Goal: Task Accomplishment & Management: Use online tool/utility

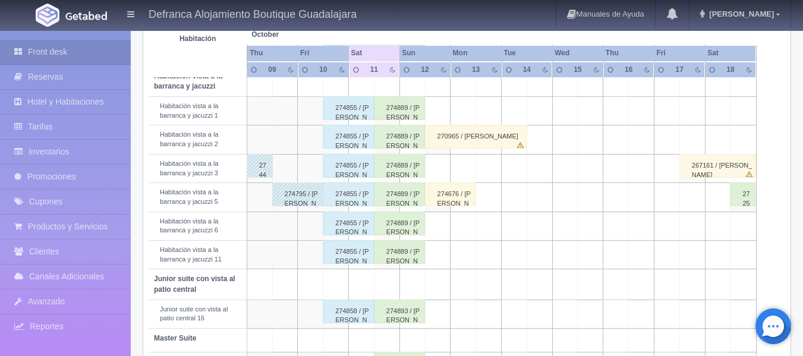
scroll to position [425, 0]
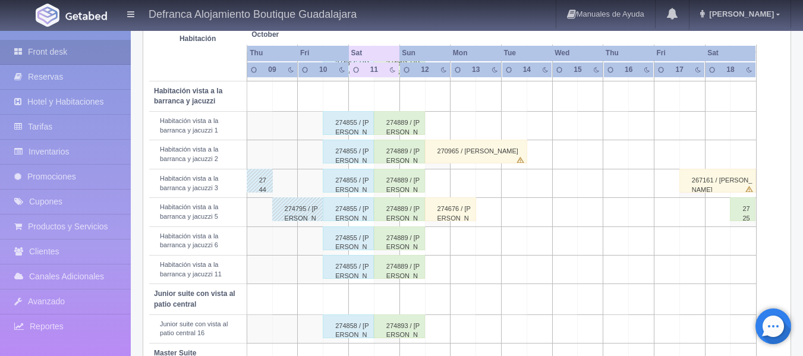
click at [346, 127] on div "274855 / JOSÉ ANTONIO DÁVILA CASTILLA" at bounding box center [348, 123] width 51 height 24
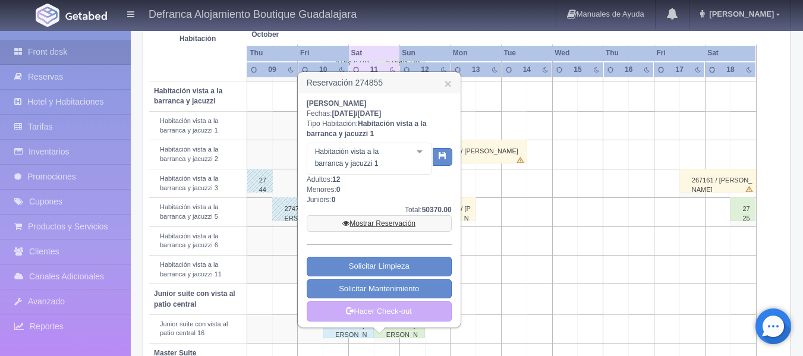
click at [375, 225] on link "Mostrar Reservación" at bounding box center [379, 223] width 145 height 17
click at [375, 222] on link "Mostrar Reservación" at bounding box center [379, 223] width 145 height 17
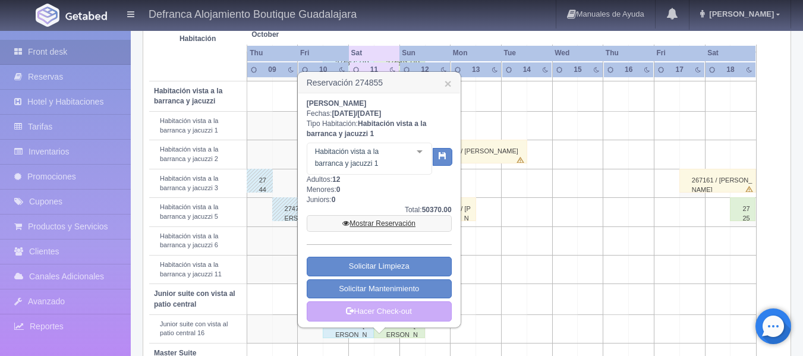
click at [375, 222] on link "Mostrar Reservación" at bounding box center [379, 223] width 145 height 17
click at [392, 225] on link "Mostrar Reservación" at bounding box center [379, 223] width 145 height 17
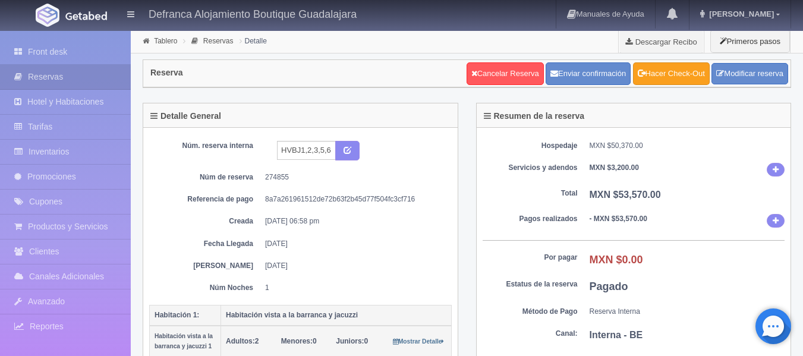
click at [646, 74] on link "Hacer Check-Out" at bounding box center [671, 73] width 77 height 23
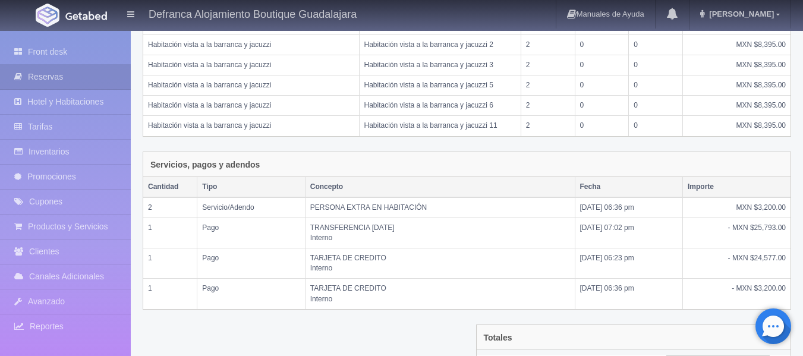
scroll to position [400, 0]
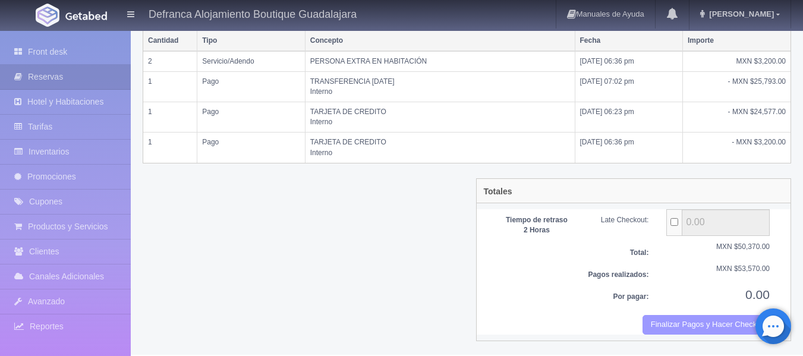
click at [660, 321] on button "Finalizar Pagos y Hacer Checkout" at bounding box center [706, 325] width 127 height 20
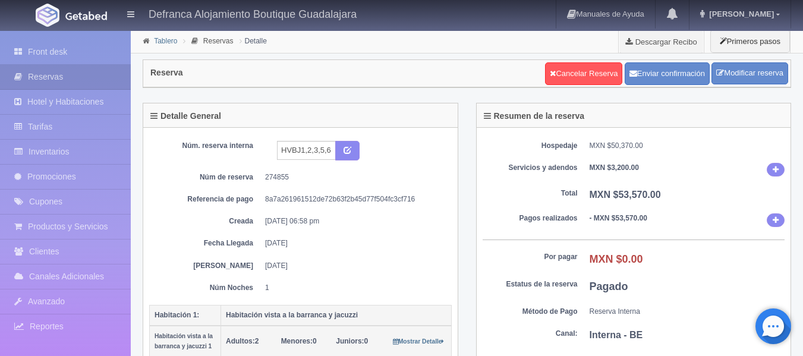
click at [165, 40] on link "Tablero" at bounding box center [165, 41] width 23 height 8
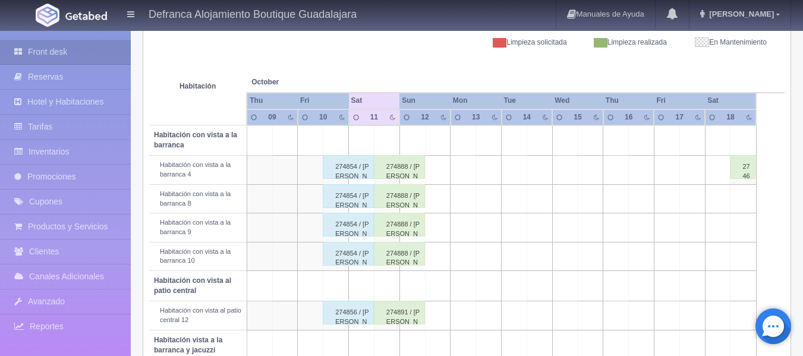
scroll to position [178, 0]
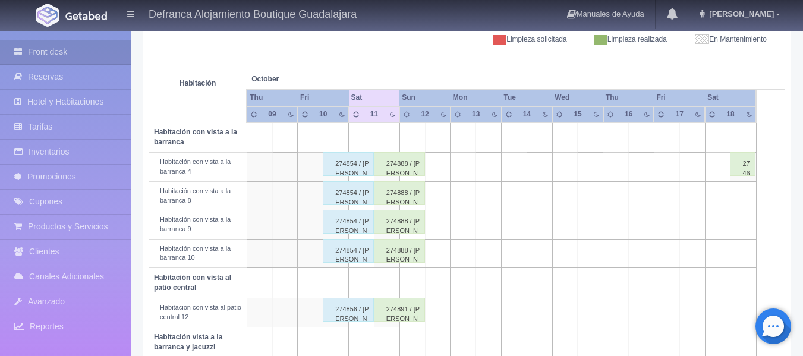
click at [342, 167] on div "274854 / JOSÉ ANTONIO DÁVILA CASTILLA" at bounding box center [348, 164] width 51 height 24
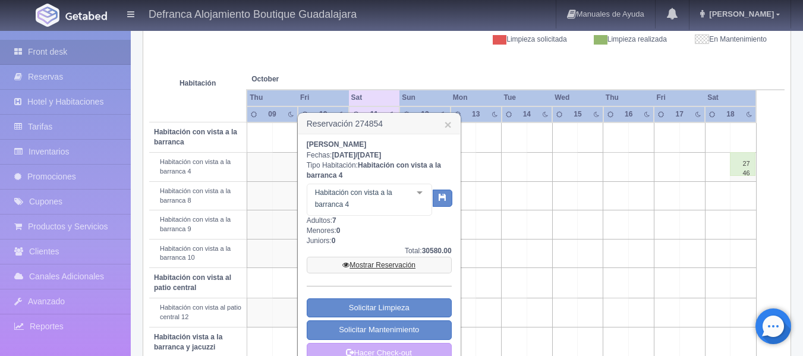
click at [381, 263] on link "Mostrar Reservación" at bounding box center [379, 265] width 145 height 17
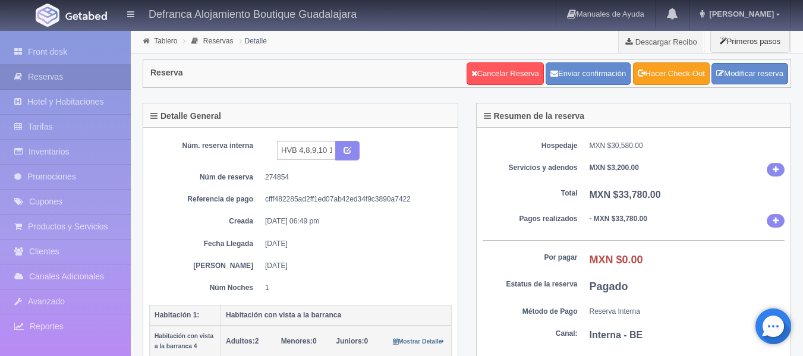
click at [659, 79] on link "Hacer Check-Out" at bounding box center [671, 73] width 77 height 23
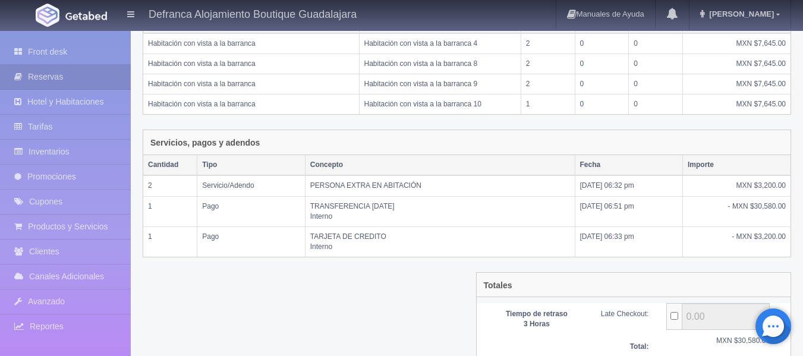
scroll to position [328, 0]
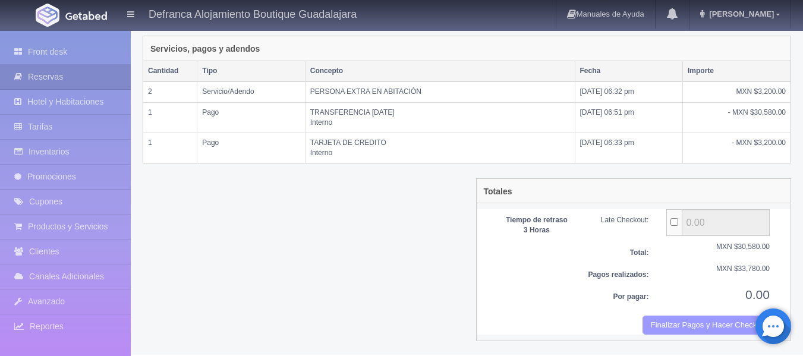
click at [683, 323] on button "Finalizar Pagos y Hacer Checkout" at bounding box center [706, 326] width 127 height 20
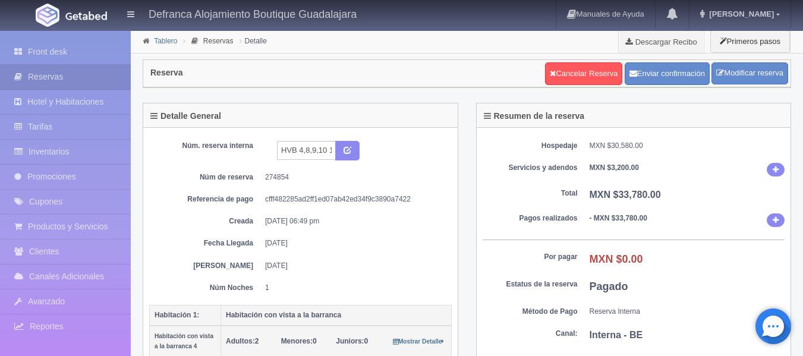
click at [162, 40] on link "Tablero" at bounding box center [165, 41] width 23 height 8
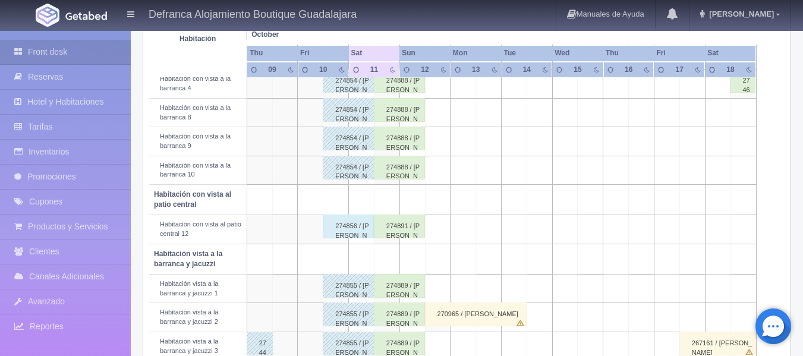
scroll to position [297, 0]
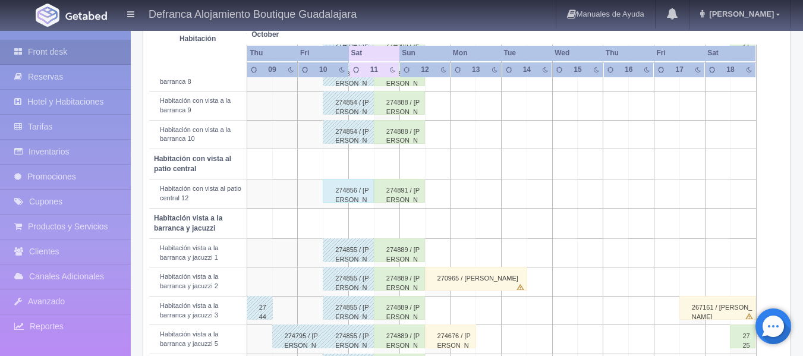
click at [349, 192] on div "274856 / [PERSON_NAME]" at bounding box center [348, 191] width 51 height 24
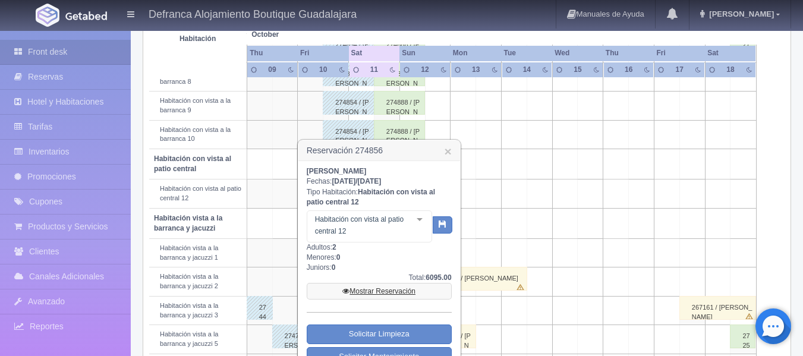
click at [360, 292] on link "Mostrar Reservación" at bounding box center [379, 291] width 145 height 17
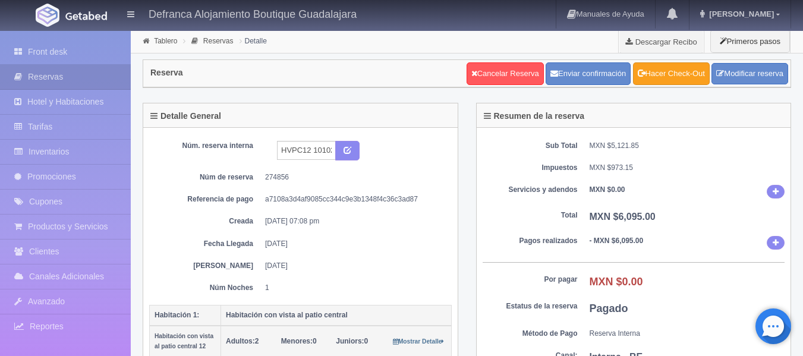
click at [652, 79] on link "Hacer Check-Out" at bounding box center [671, 73] width 77 height 23
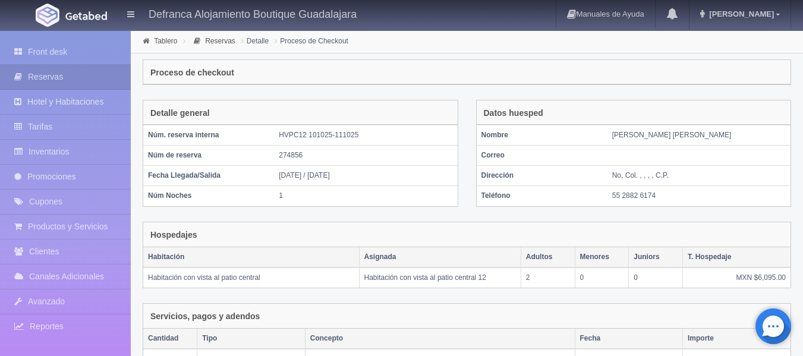
scroll to position [217, 0]
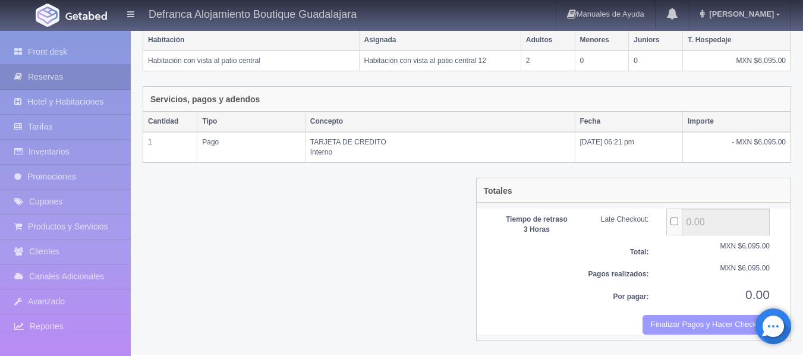
click at [679, 321] on button "Finalizar Pagos y Hacer Checkout" at bounding box center [706, 325] width 127 height 20
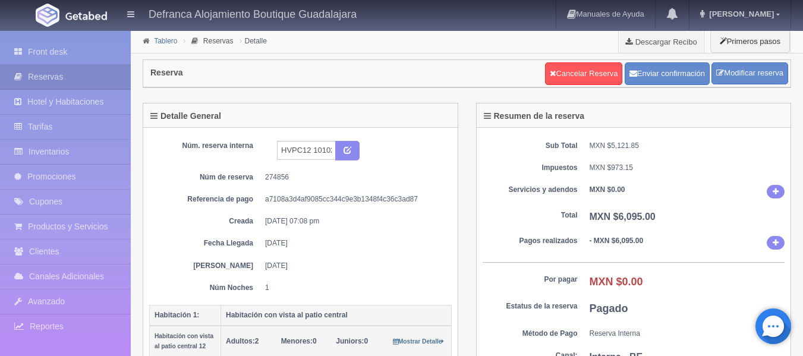
click at [168, 38] on link "Tablero" at bounding box center [165, 41] width 23 height 8
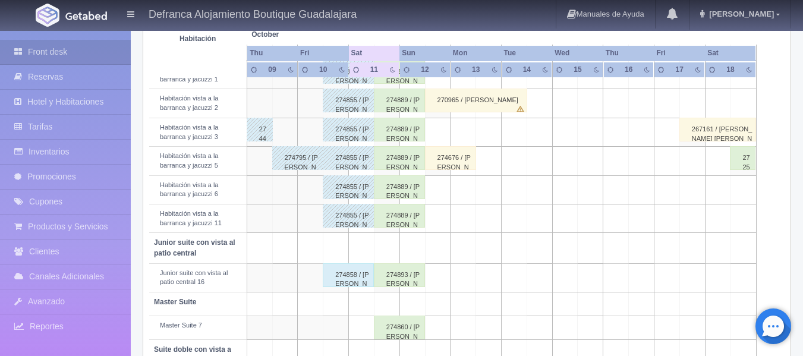
scroll to position [535, 0]
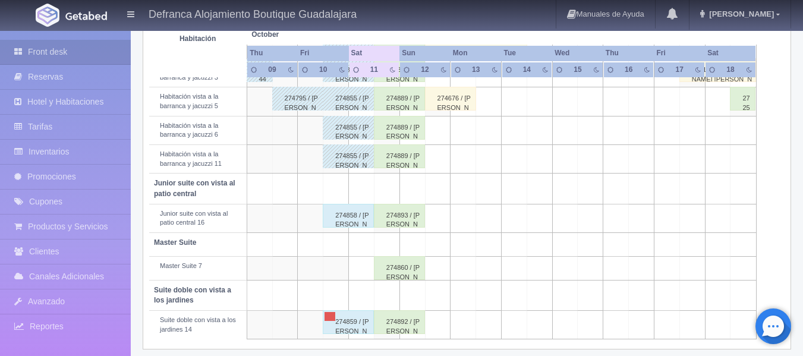
click at [341, 219] on div "274858 / JOSÉ ANTONIO DÁVILA CASTILLA" at bounding box center [348, 216] width 51 height 24
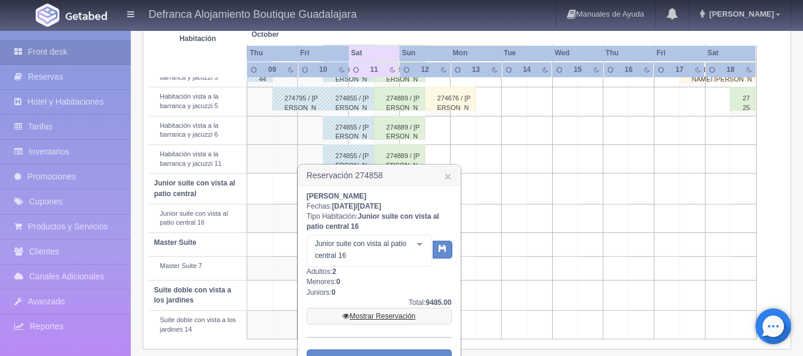
click at [361, 315] on link "Mostrar Reservación" at bounding box center [379, 316] width 145 height 17
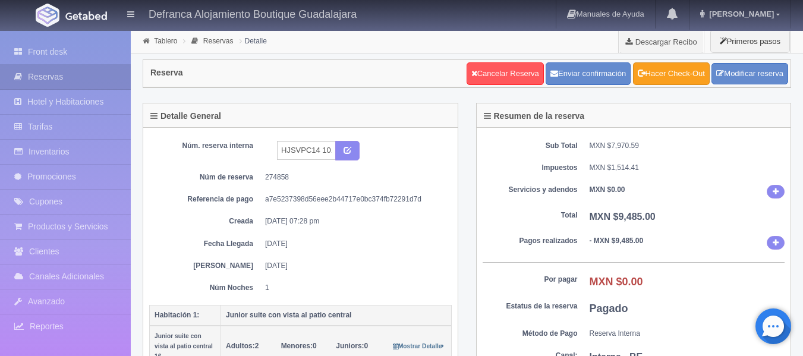
click at [697, 74] on link "Hacer Check-Out" at bounding box center [671, 73] width 77 height 23
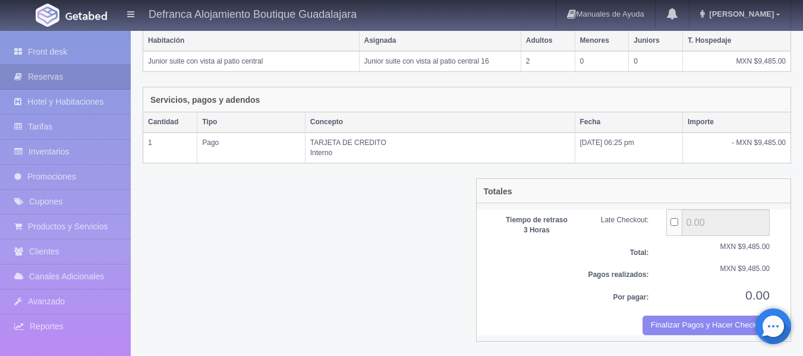
scroll to position [217, 0]
click at [668, 319] on button "Finalizar Pagos y Hacer Checkout" at bounding box center [706, 325] width 127 height 20
click at [675, 320] on button "Finalizar Pagos y Hacer Checkout" at bounding box center [706, 325] width 127 height 20
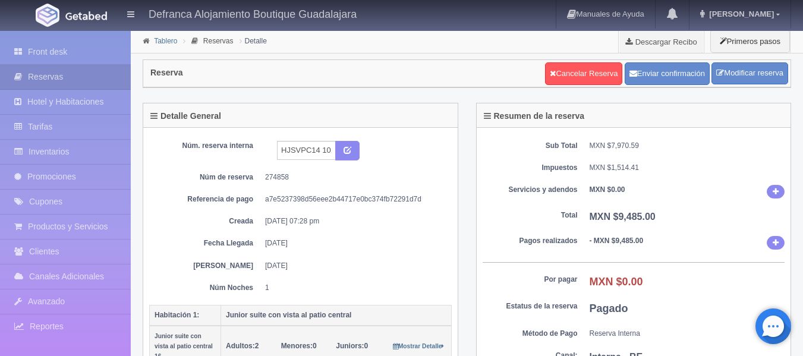
click at [161, 39] on link "Tablero" at bounding box center [165, 41] width 23 height 8
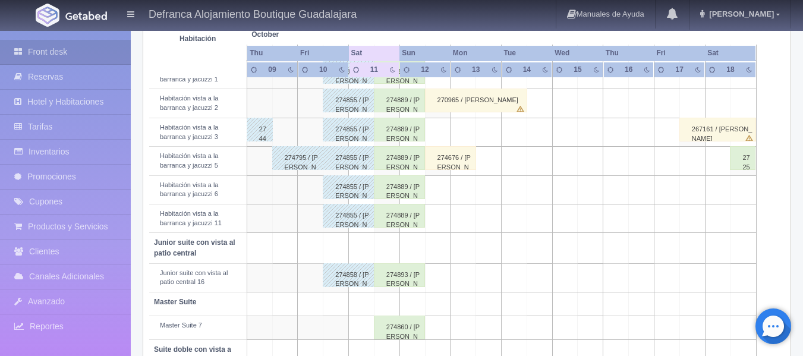
scroll to position [544, 0]
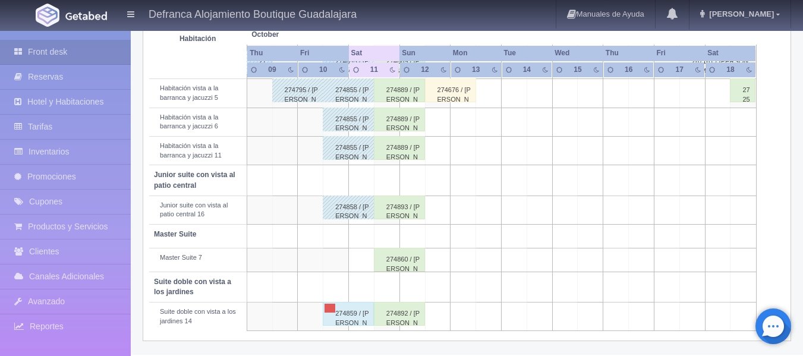
click at [344, 319] on div "274859 / [PERSON_NAME]" at bounding box center [348, 314] width 51 height 24
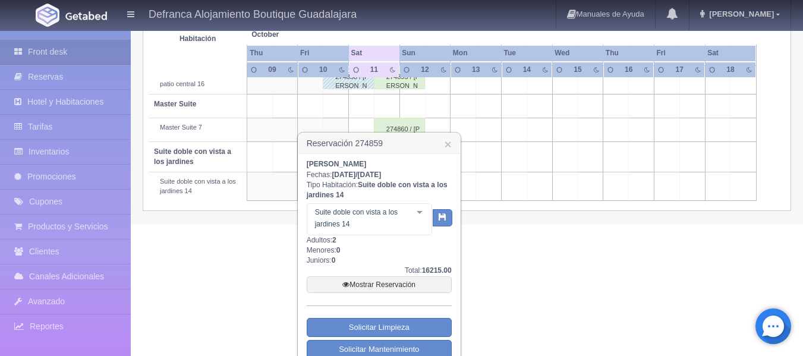
scroll to position [712, 0]
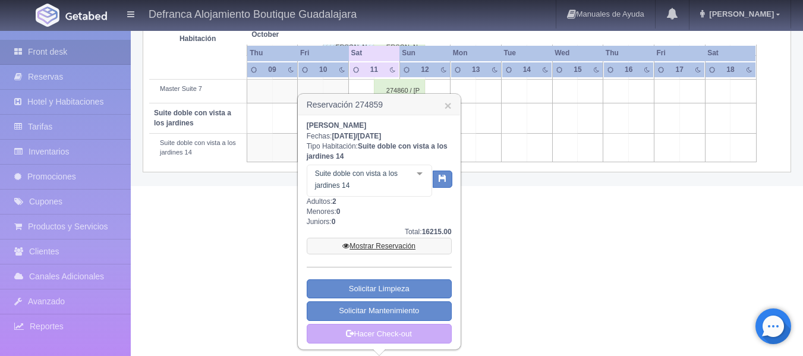
click at [404, 244] on link "Mostrar Reservación" at bounding box center [379, 246] width 145 height 17
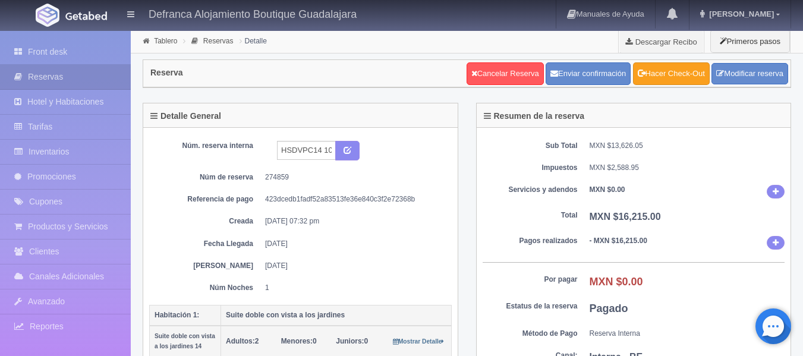
click at [684, 76] on link "Hacer Check-Out" at bounding box center [671, 73] width 77 height 23
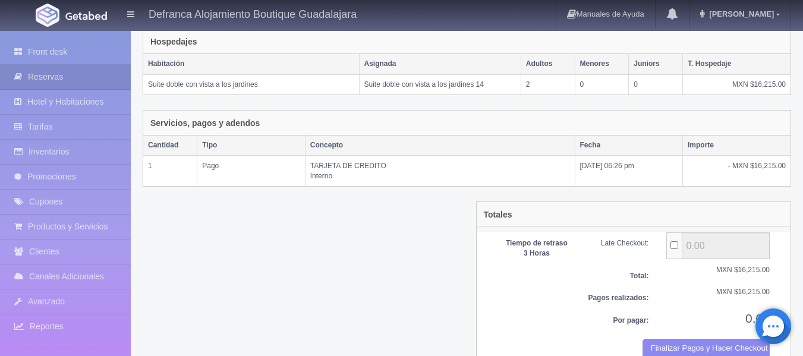
scroll to position [217, 0]
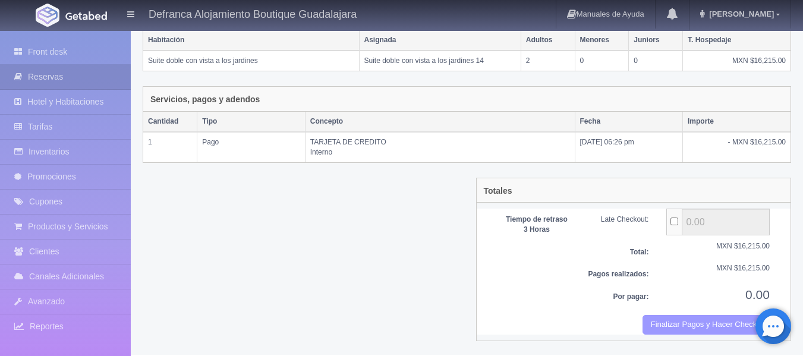
click at [659, 326] on button "Finalizar Pagos y Hacer Checkout" at bounding box center [706, 325] width 127 height 20
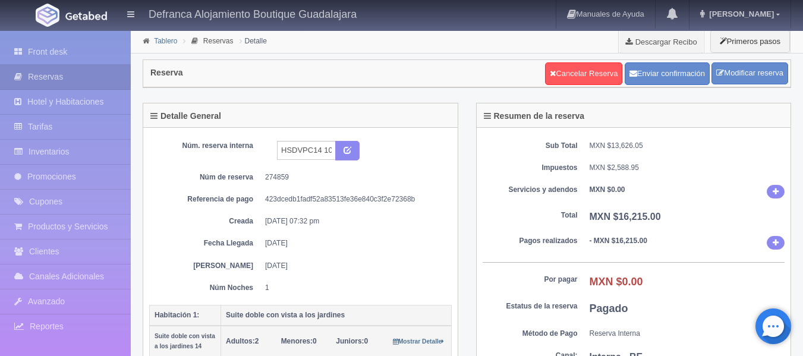
click at [156, 38] on link "Tablero" at bounding box center [165, 41] width 23 height 8
click at [167, 43] on link "Tablero" at bounding box center [165, 41] width 23 height 8
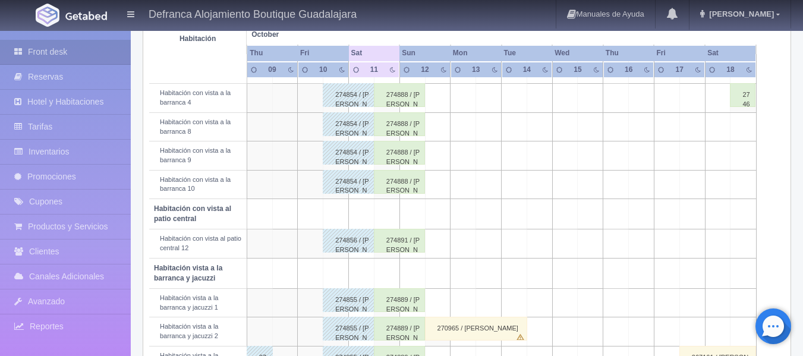
scroll to position [127, 0]
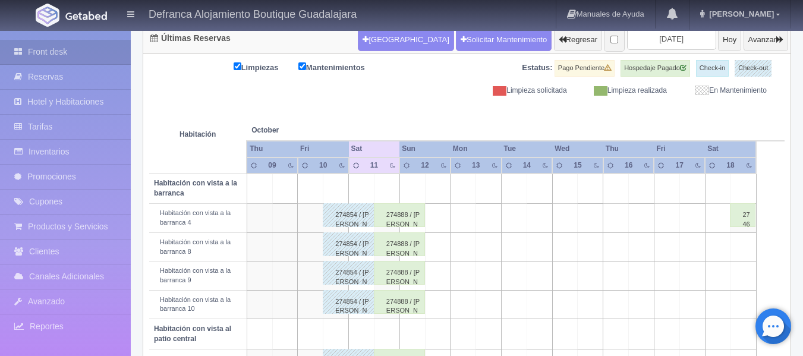
click at [407, 215] on div "274888 / [PERSON_NAME]" at bounding box center [399, 215] width 51 height 24
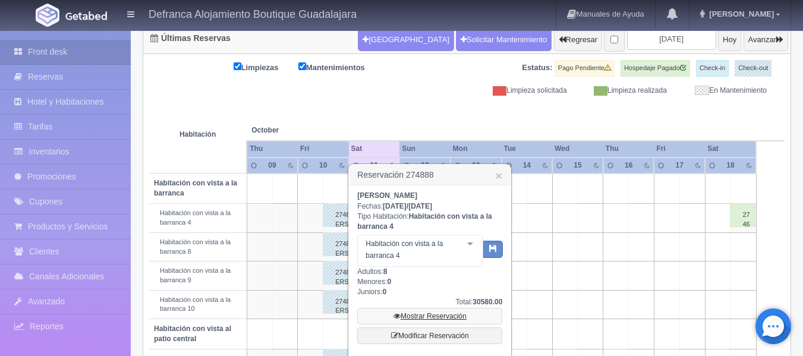
click at [423, 317] on link "Mostrar Reservación" at bounding box center [429, 316] width 145 height 17
click at [433, 316] on link "Mostrar Reservación" at bounding box center [429, 316] width 145 height 17
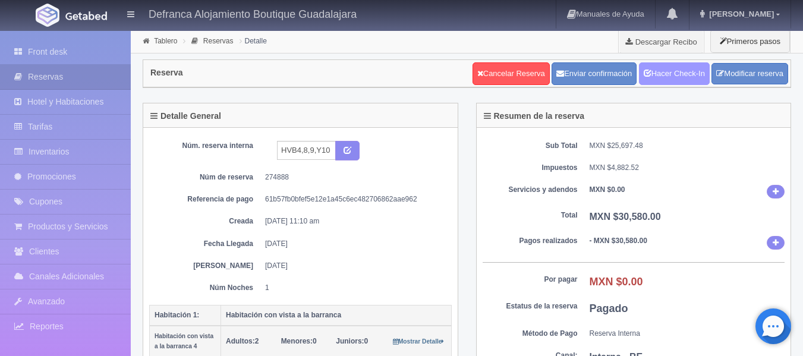
click at [664, 78] on link "Hacer Check-In" at bounding box center [674, 73] width 71 height 23
click at [167, 43] on link "Tablero" at bounding box center [165, 41] width 23 height 8
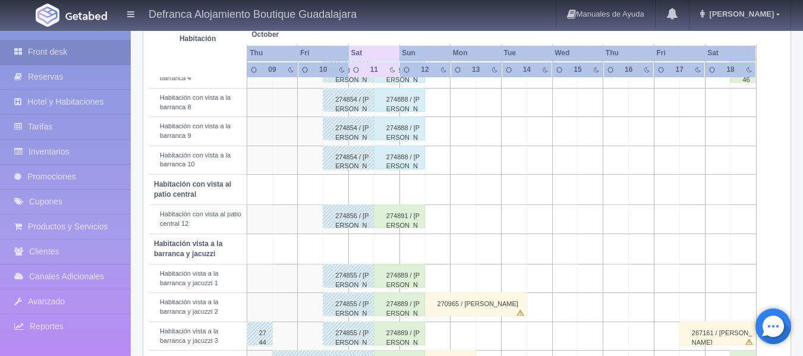
scroll to position [238, 0]
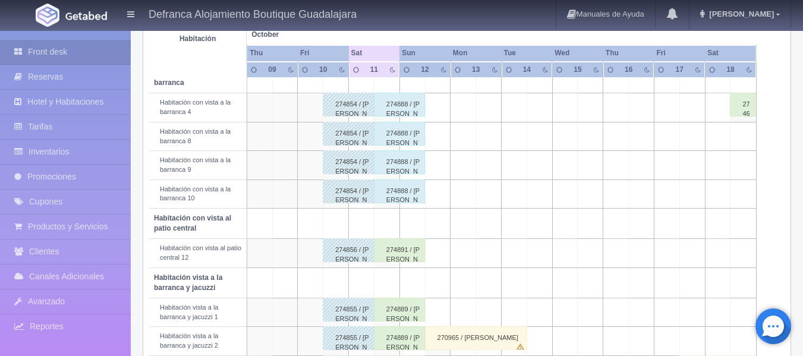
click at [417, 252] on div "274891 / [PERSON_NAME]" at bounding box center [399, 250] width 51 height 24
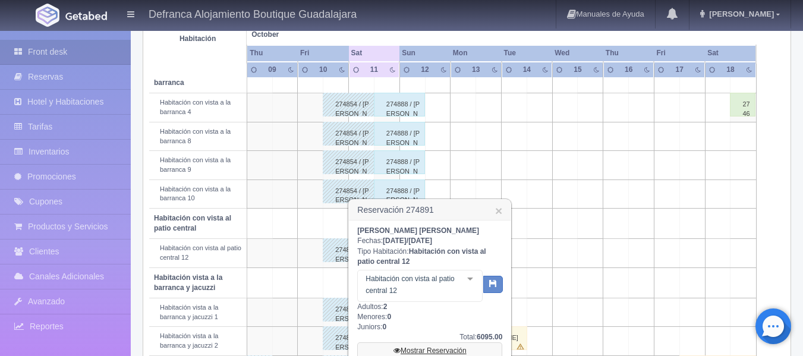
click at [422, 348] on link "Mostrar Reservación" at bounding box center [429, 351] width 145 height 17
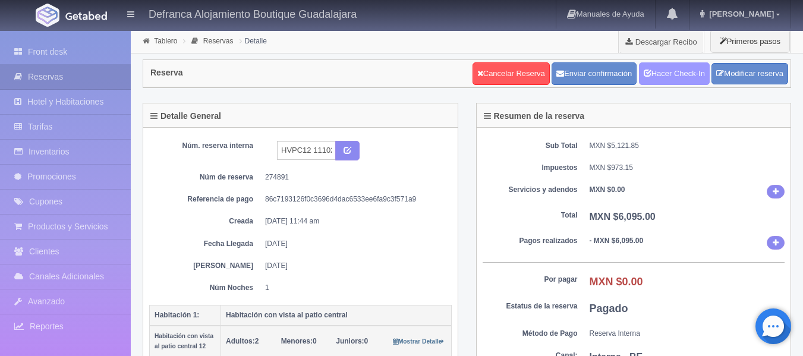
click at [665, 75] on link "Hacer Check-In" at bounding box center [674, 73] width 71 height 23
click at [162, 42] on link "Tablero" at bounding box center [165, 41] width 23 height 8
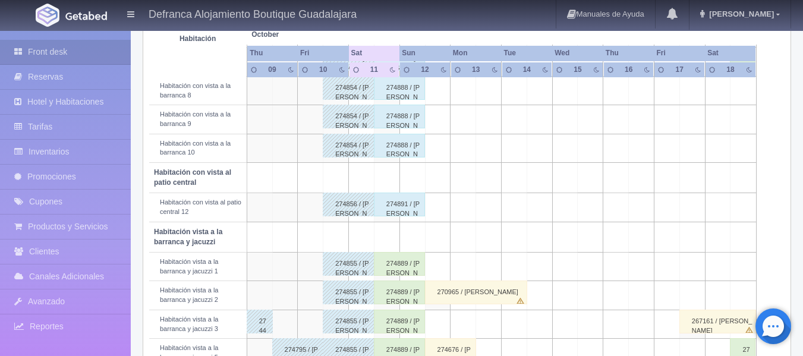
scroll to position [297, 0]
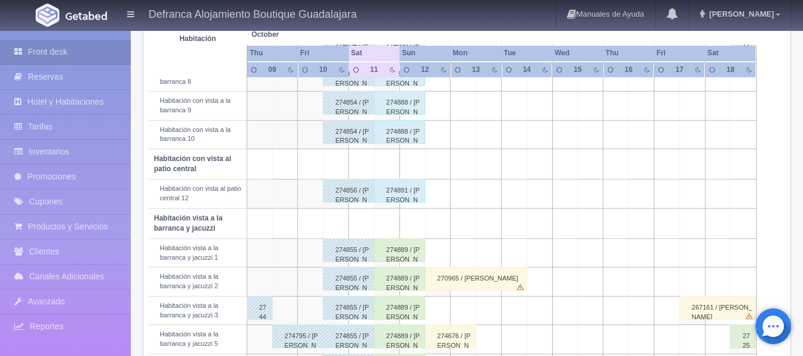
click at [395, 255] on div "274889 / [PERSON_NAME]" at bounding box center [399, 250] width 51 height 24
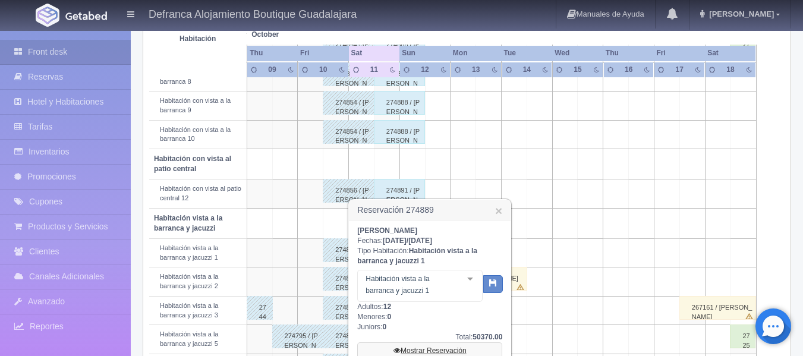
click at [419, 350] on link "Mostrar Reservación" at bounding box center [429, 351] width 145 height 17
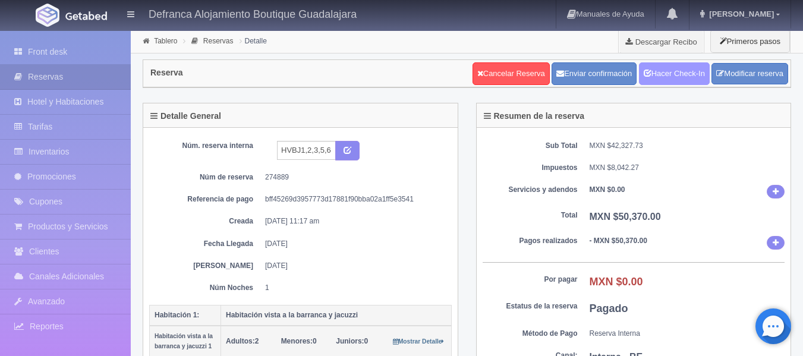
click at [666, 79] on link "Hacer Check-In" at bounding box center [674, 73] width 71 height 23
click at [168, 40] on link "Tablero" at bounding box center [165, 41] width 23 height 8
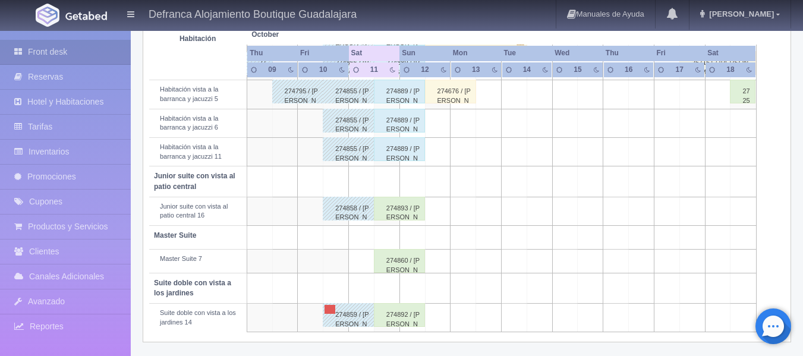
scroll to position [544, 0]
click at [409, 208] on div "274893 / JOSÉ ANTONIO DÁVILA CASTILLA" at bounding box center [399, 208] width 51 height 24
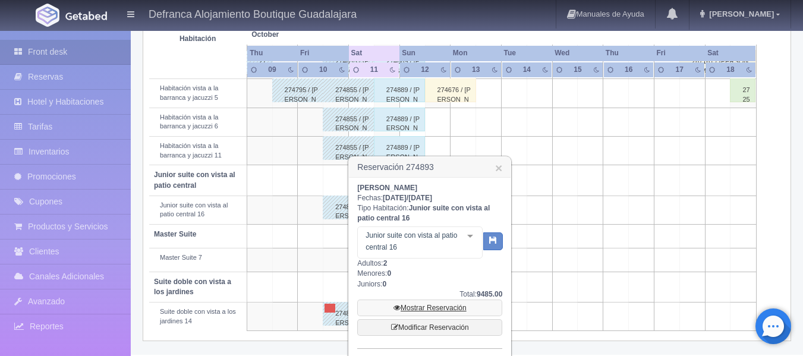
click at [433, 305] on link "Mostrar Reservación" at bounding box center [429, 308] width 145 height 17
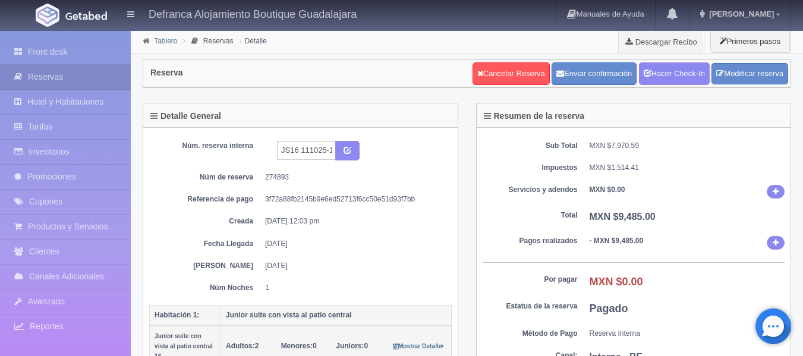
click at [161, 39] on link "Tablero" at bounding box center [165, 41] width 23 height 8
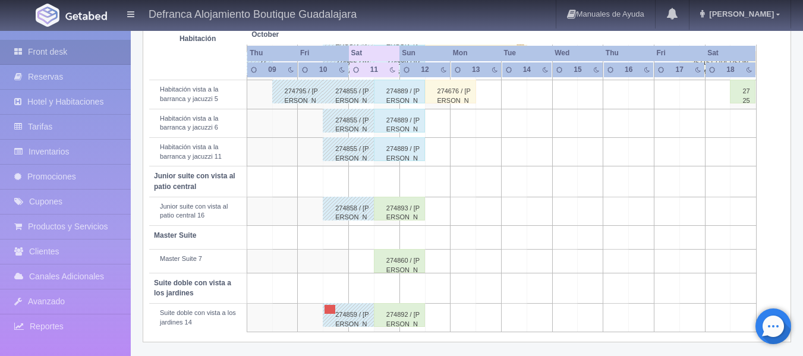
scroll to position [544, 0]
click at [403, 206] on div "274893 / [PERSON_NAME] [PERSON_NAME]" at bounding box center [399, 208] width 51 height 24
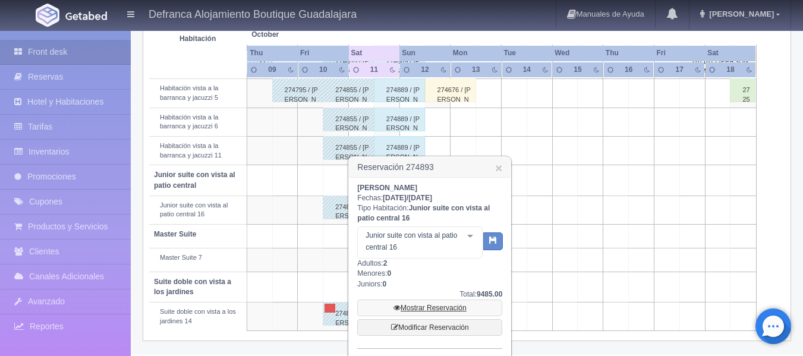
click at [422, 306] on link "Mostrar Reservación" at bounding box center [429, 308] width 145 height 17
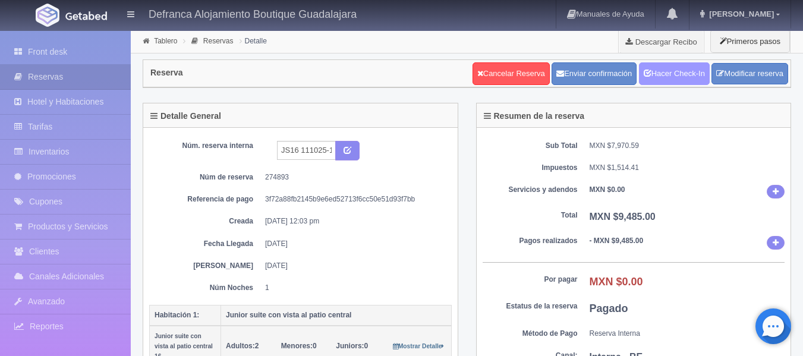
click at [659, 77] on link "Hacer Check-In" at bounding box center [674, 73] width 71 height 23
click at [163, 40] on link "Tablero" at bounding box center [165, 41] width 23 height 8
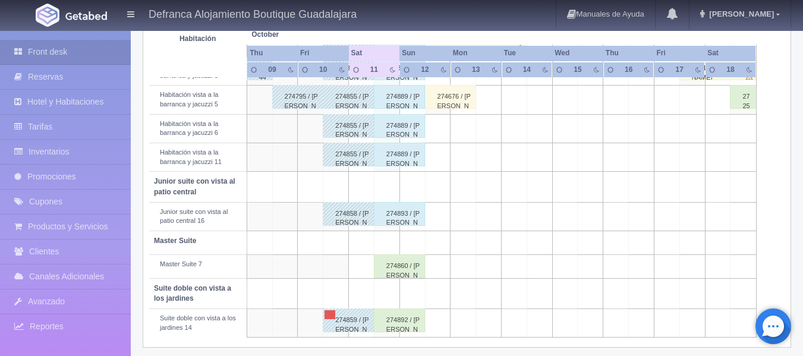
scroll to position [544, 0]
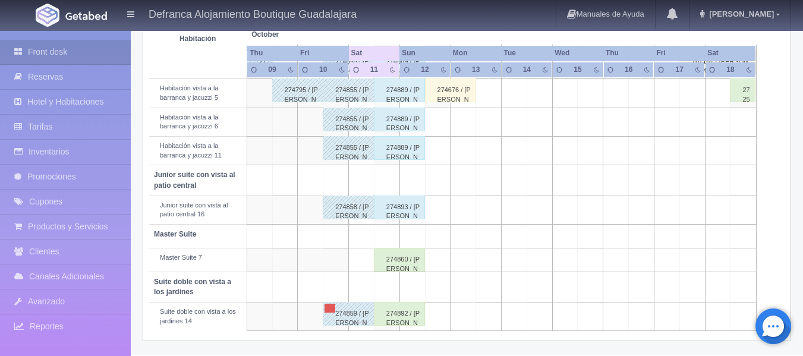
click at [397, 261] on div "274860 / [PERSON_NAME]" at bounding box center [399, 260] width 51 height 24
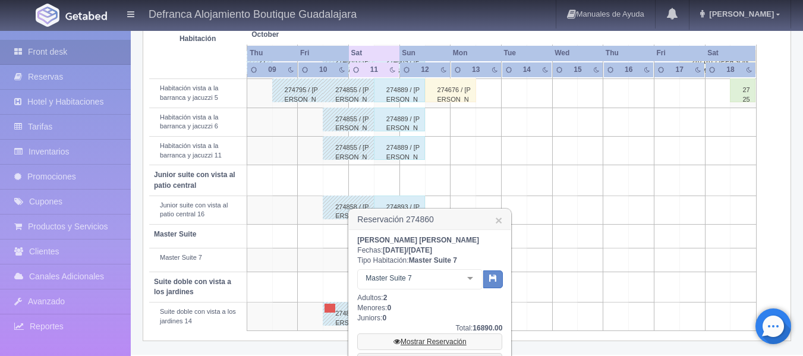
click at [422, 340] on link "Mostrar Reservación" at bounding box center [429, 342] width 145 height 17
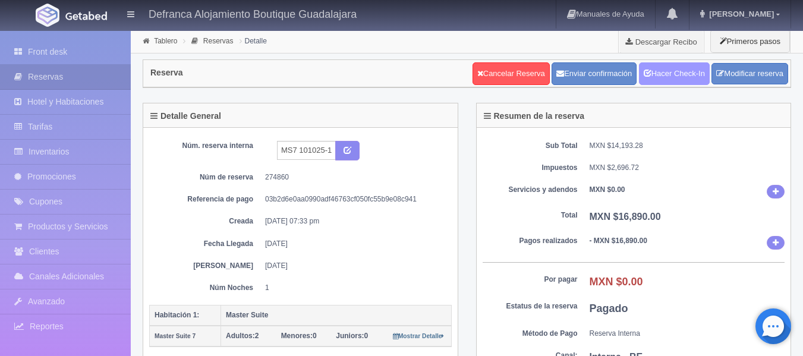
click at [666, 72] on link "Hacer Check-In" at bounding box center [674, 73] width 71 height 23
click at [162, 40] on link "Tablero" at bounding box center [165, 41] width 23 height 8
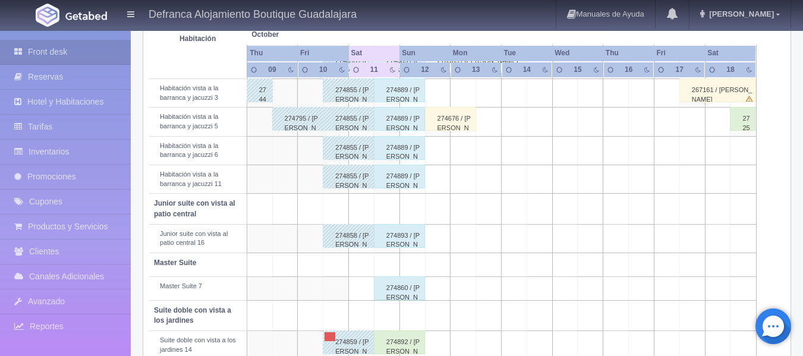
scroll to position [544, 0]
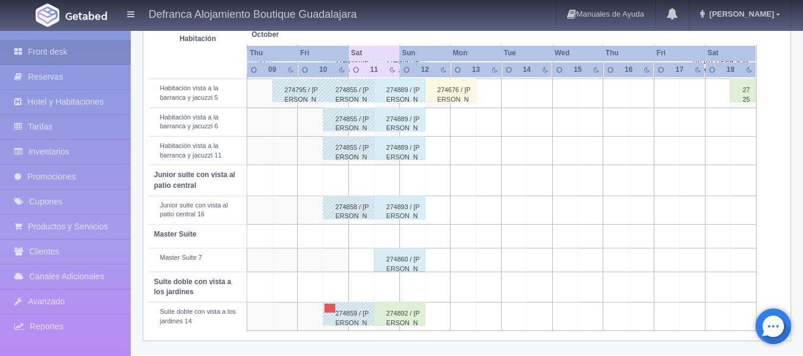
click at [412, 319] on div "274892 / [PERSON_NAME]" at bounding box center [399, 314] width 51 height 24
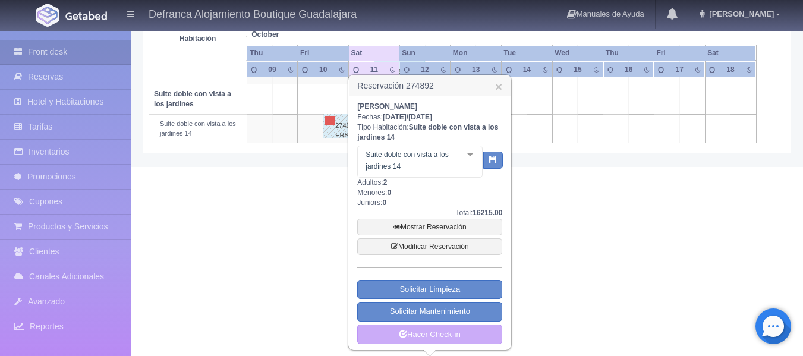
scroll to position [732, 0]
click at [417, 225] on link "Mostrar Reservación" at bounding box center [429, 226] width 145 height 17
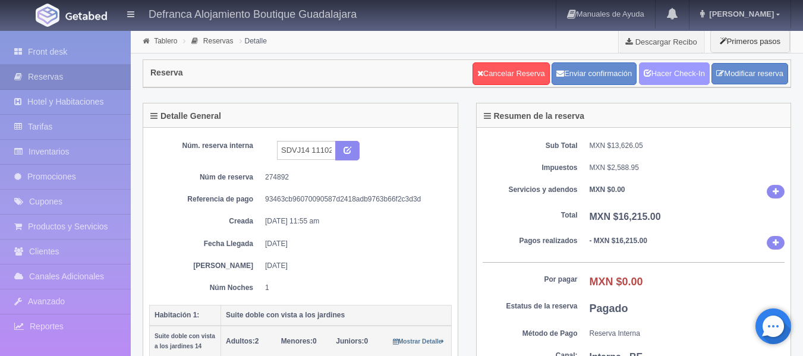
click at [655, 70] on link "Hacer Check-In" at bounding box center [674, 73] width 71 height 23
click at [164, 43] on link "Tablero" at bounding box center [165, 41] width 23 height 8
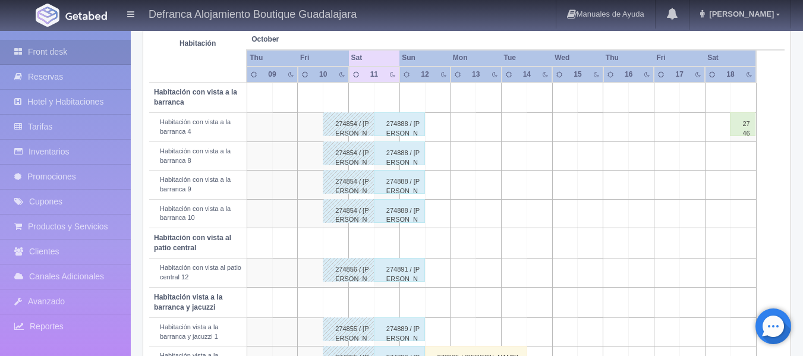
scroll to position [187, 0]
